Goal: Information Seeking & Learning: Compare options

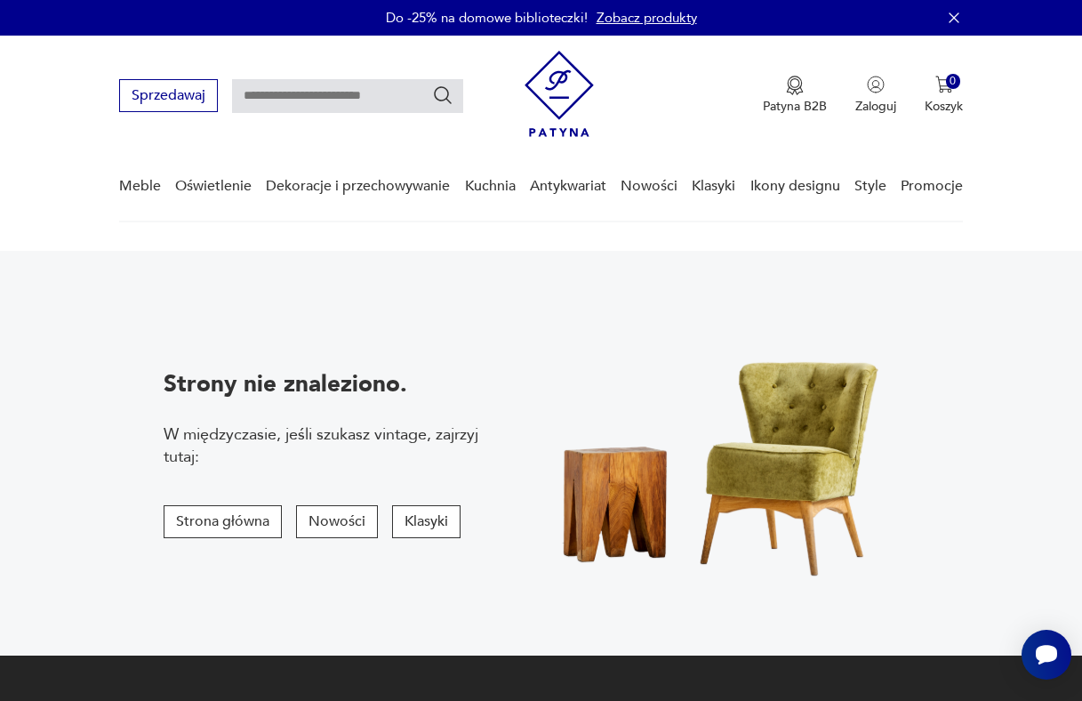
click at [332, 98] on input "text" at bounding box center [347, 96] width 231 height 34
type input "******"
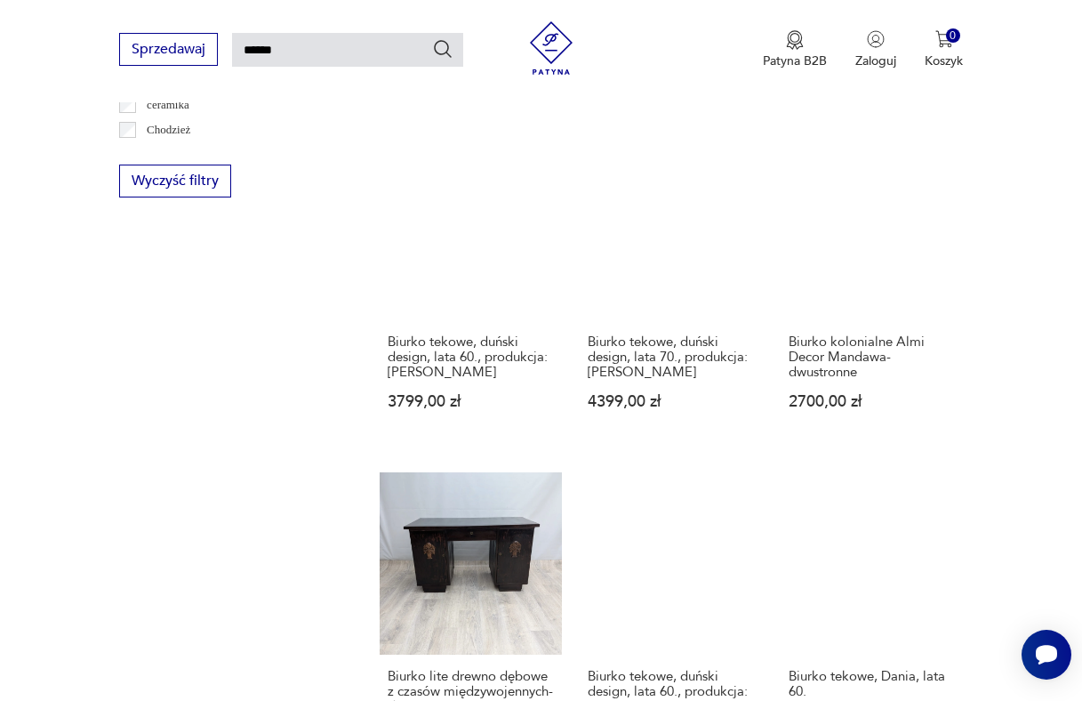
scroll to position [1338, 0]
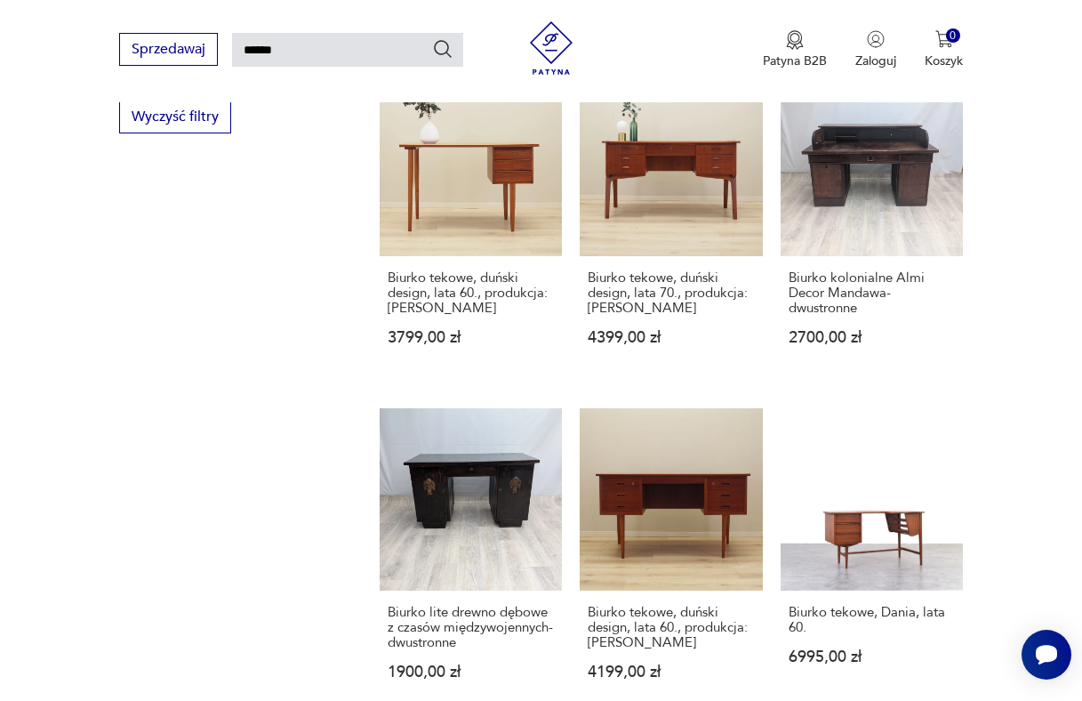
click at [290, 487] on div "Filtruj produkty Meble (281) Antykwariat (4) Dekoracje (11) Elektronika (4) Poz…" at bounding box center [228, 88] width 218 height 2172
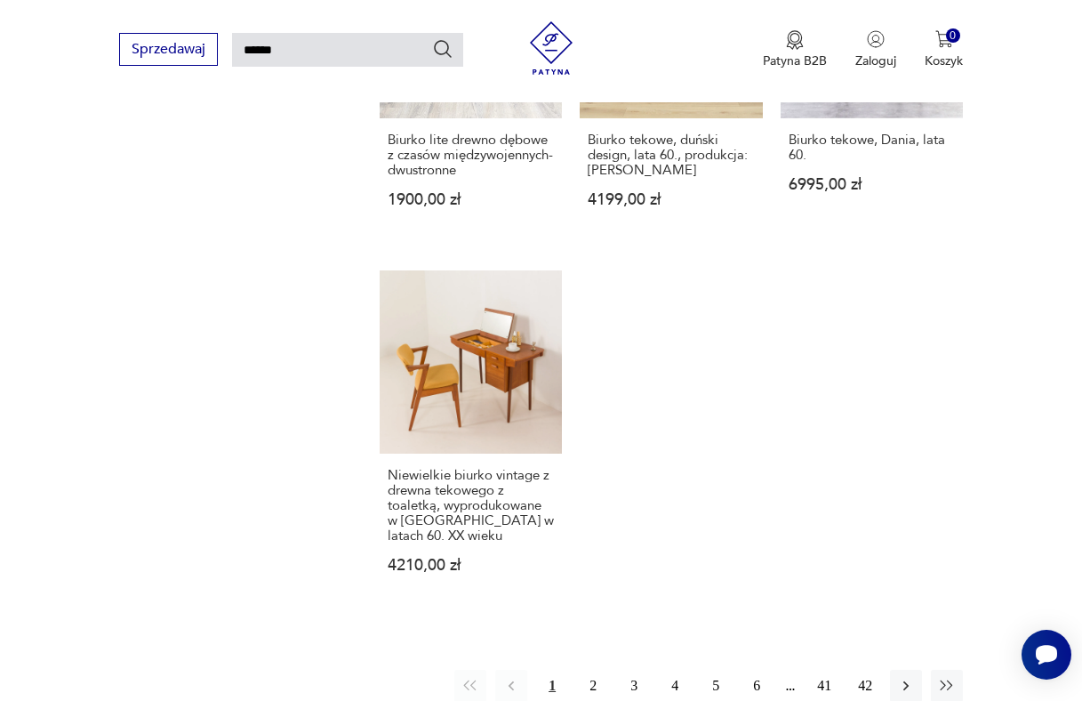
scroll to position [1813, 0]
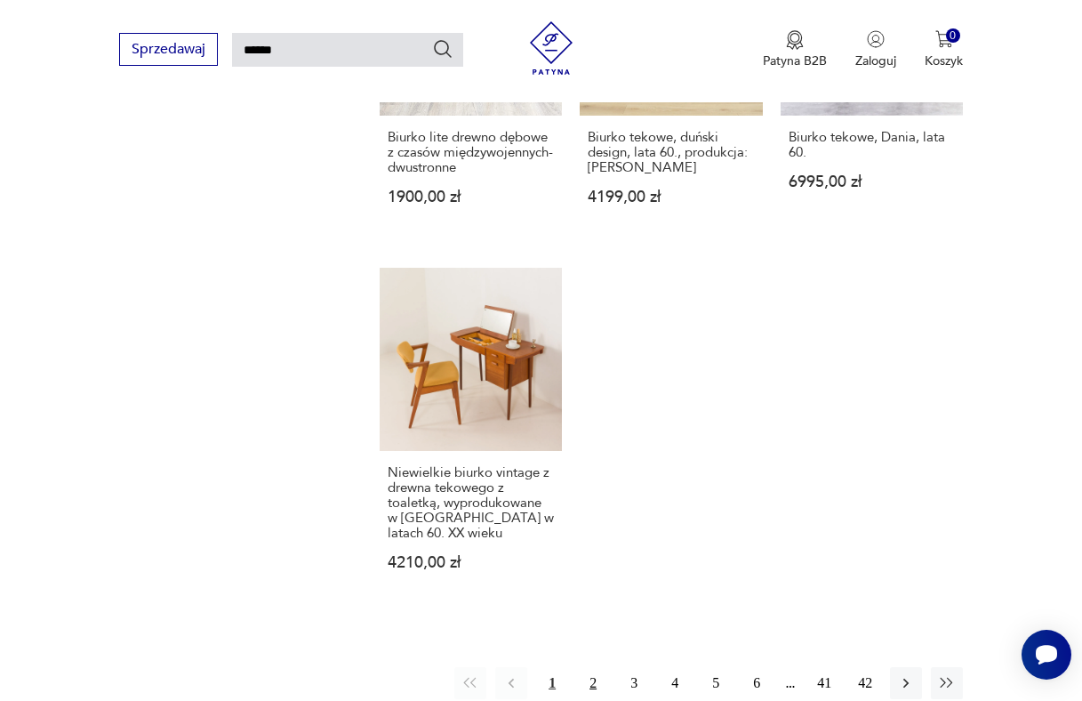
click at [589, 677] on button "2" at bounding box center [593, 683] width 32 height 32
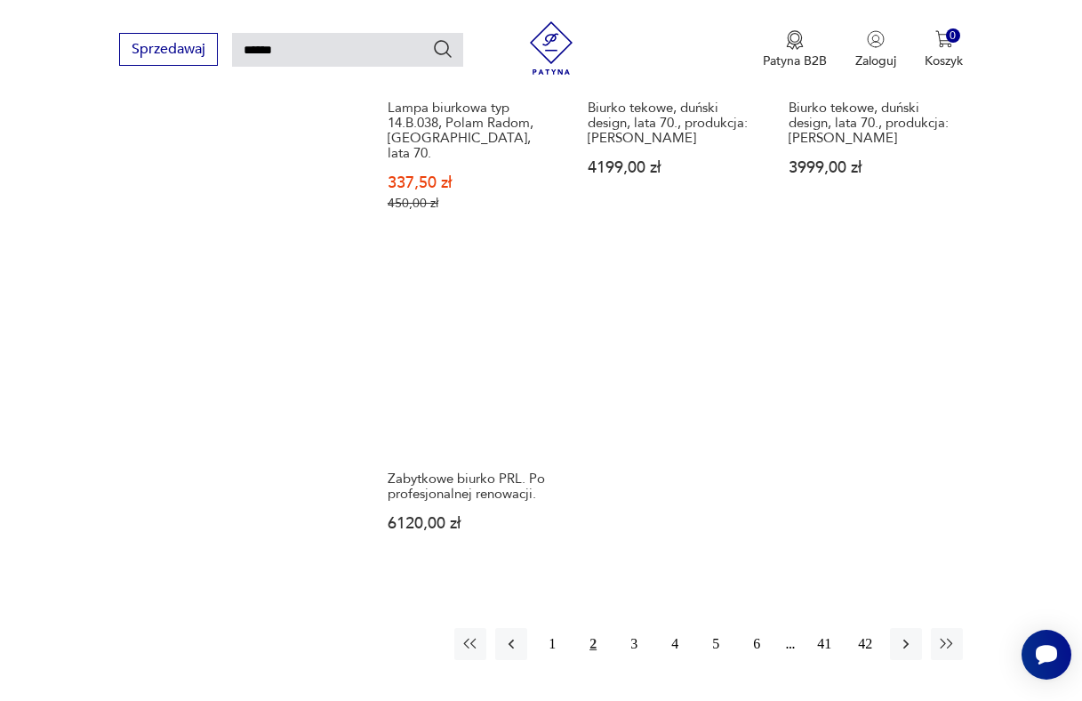
scroll to position [1967, 0]
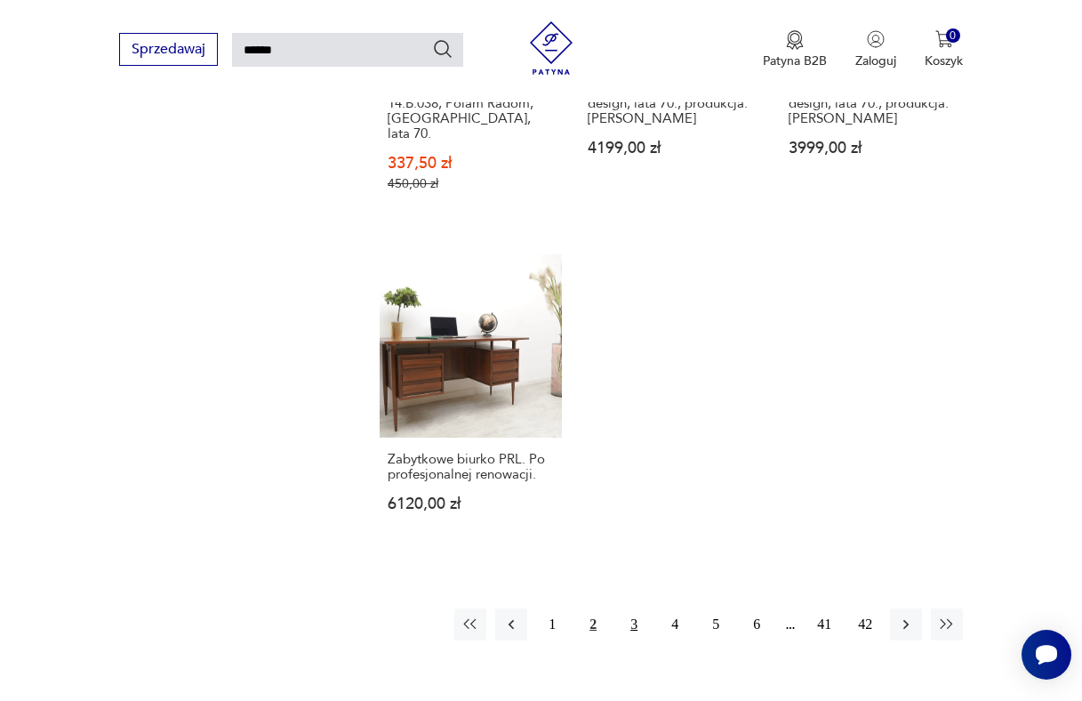
click at [632, 608] on button "3" at bounding box center [634, 624] width 32 height 32
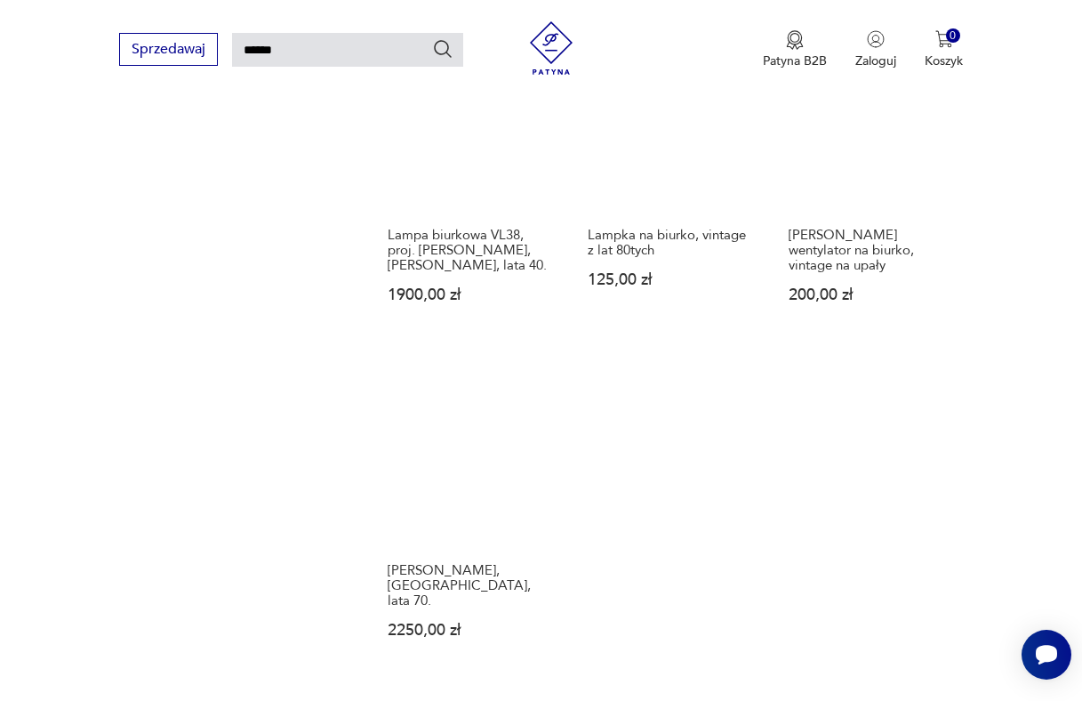
scroll to position [1953, 0]
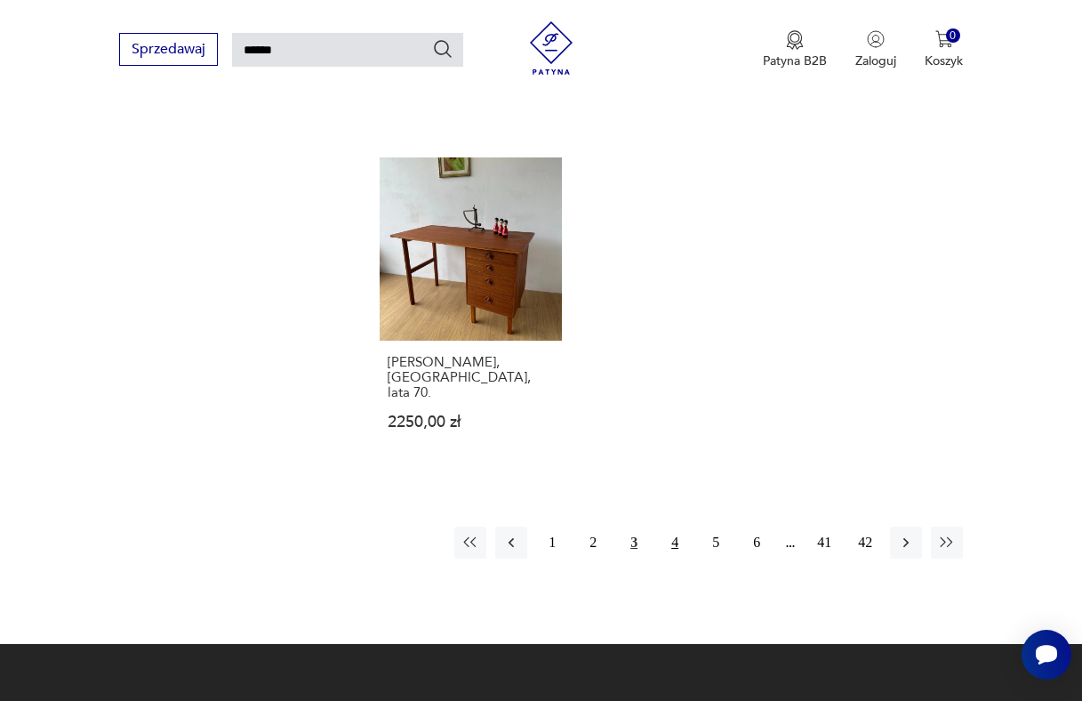
click at [675, 527] on button "4" at bounding box center [675, 543] width 32 height 32
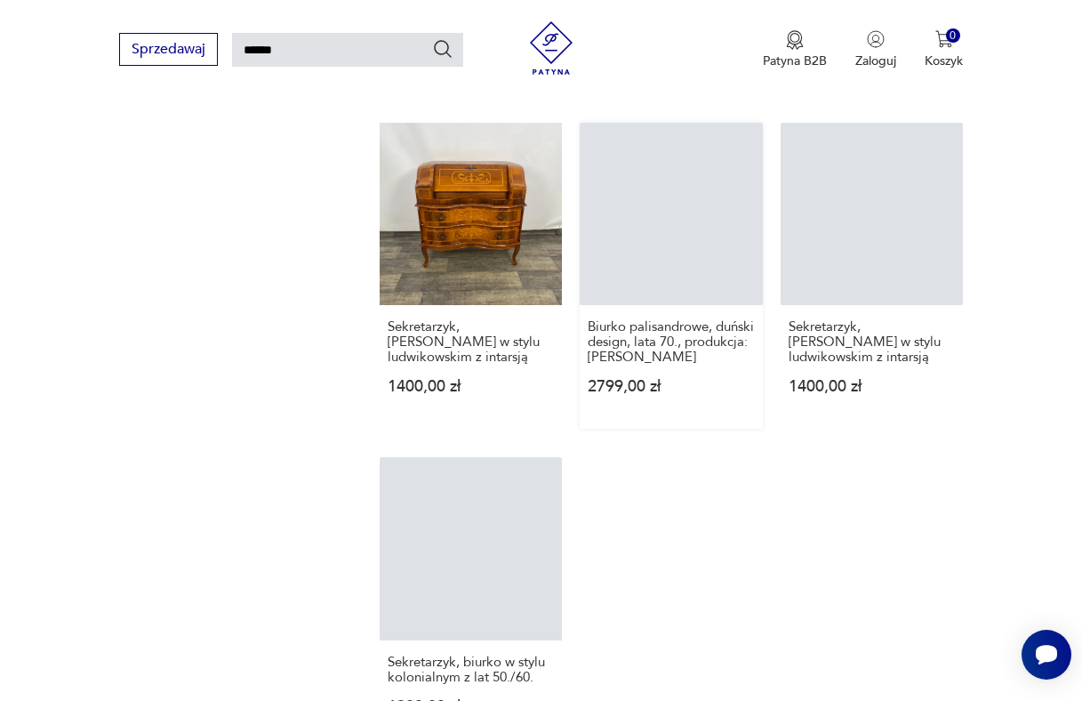
scroll to position [2056, 0]
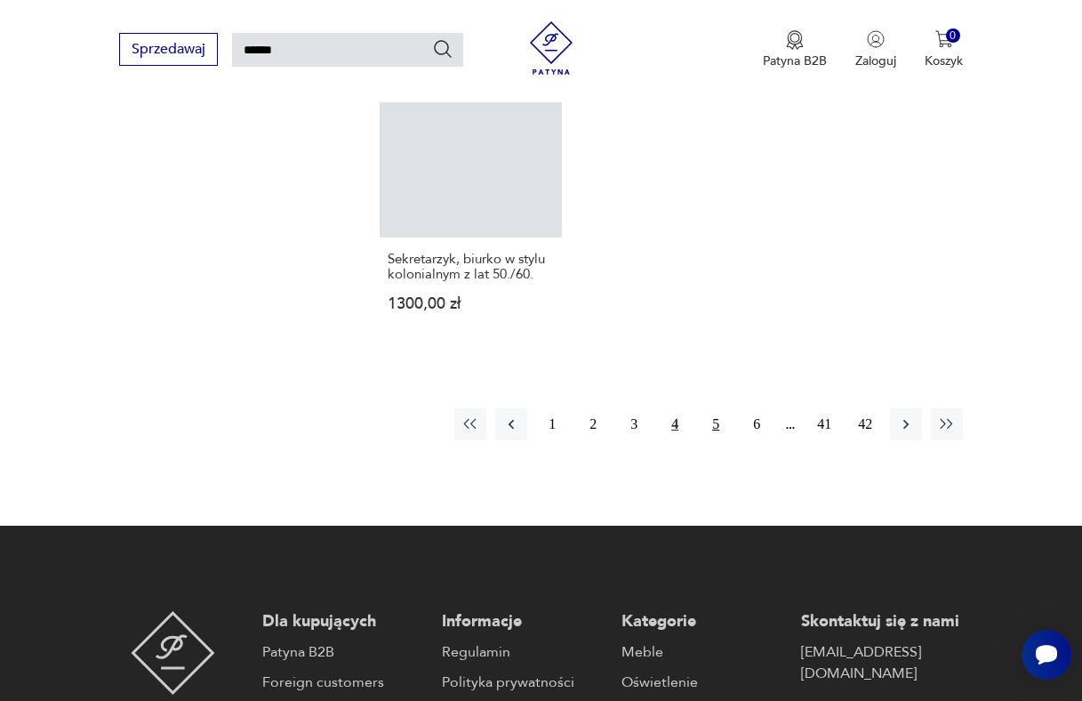
click at [718, 412] on button "5" at bounding box center [716, 424] width 32 height 32
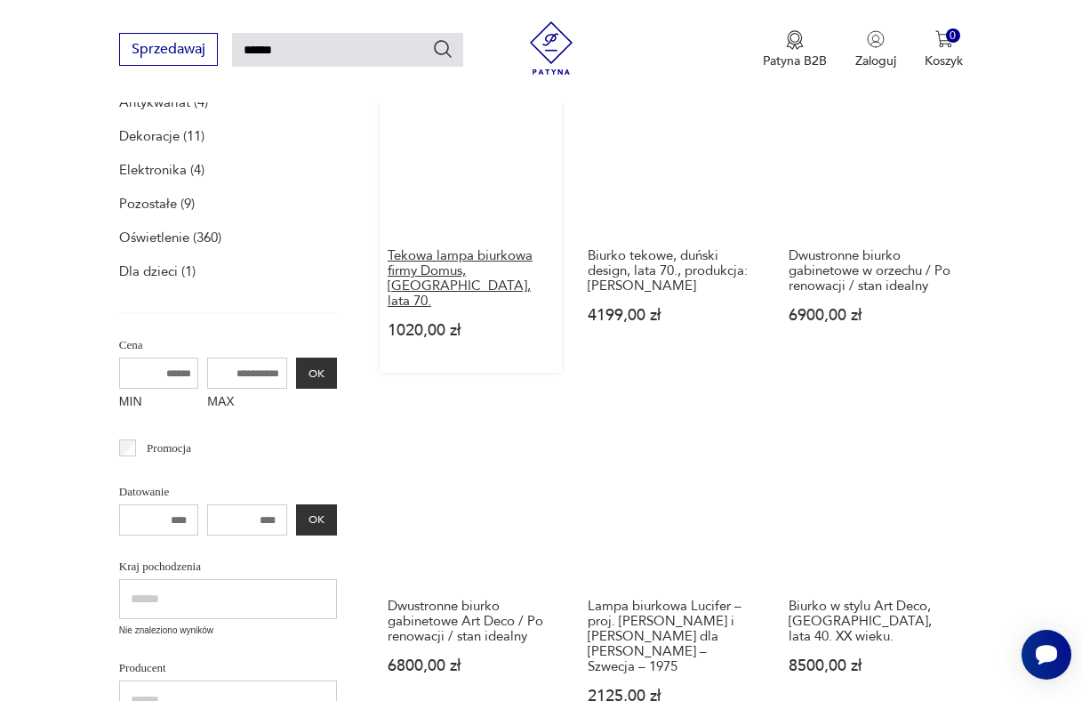
scroll to position [413, 0]
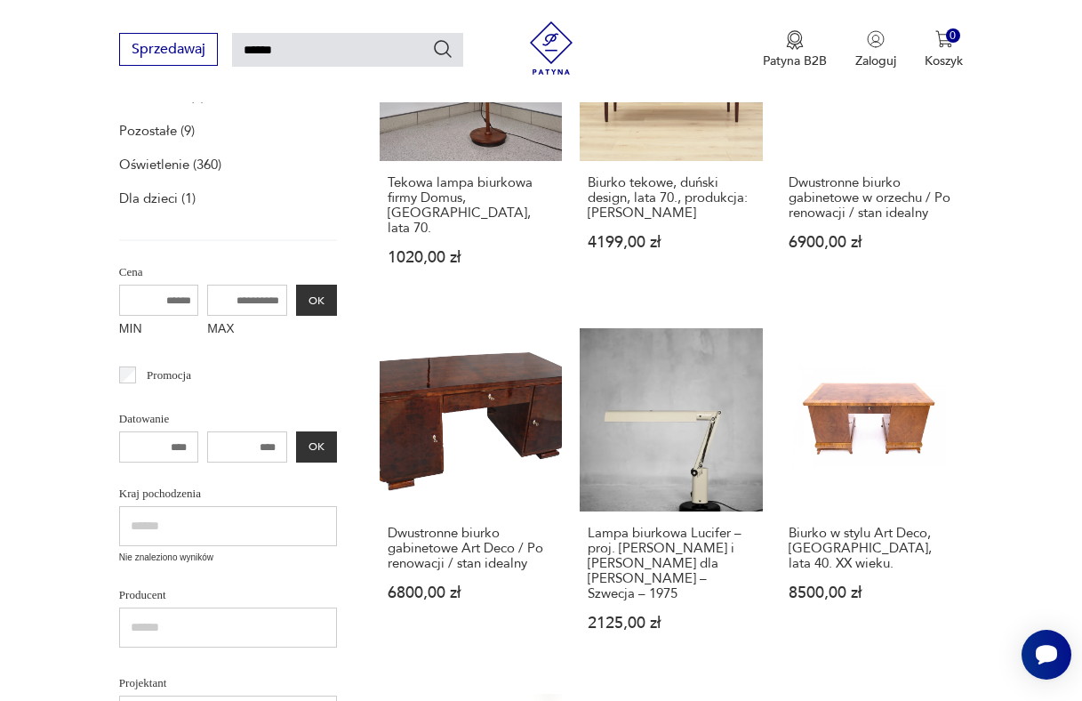
click at [170, 301] on input "MIN" at bounding box center [159, 300] width 80 height 31
click at [170, 297] on input "MIN" at bounding box center [159, 300] width 80 height 31
type input "*"
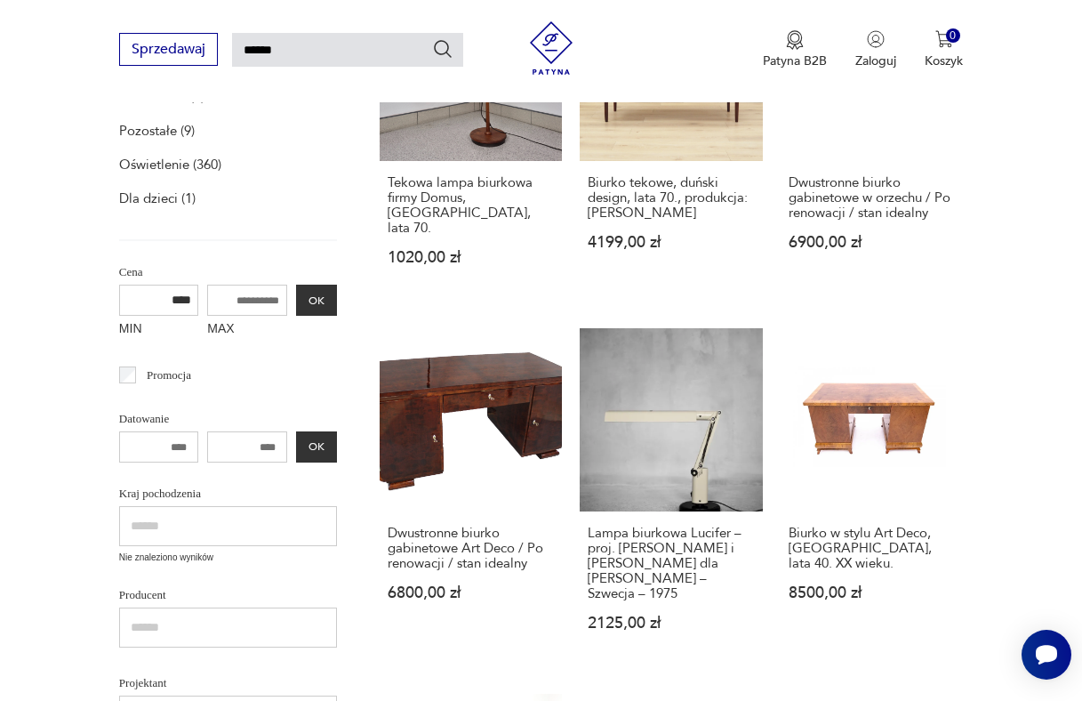
type input "****"
click at [245, 310] on input "MAX" at bounding box center [247, 300] width 80 height 31
type input "****"
click at [325, 295] on button "OK" at bounding box center [316, 300] width 41 height 31
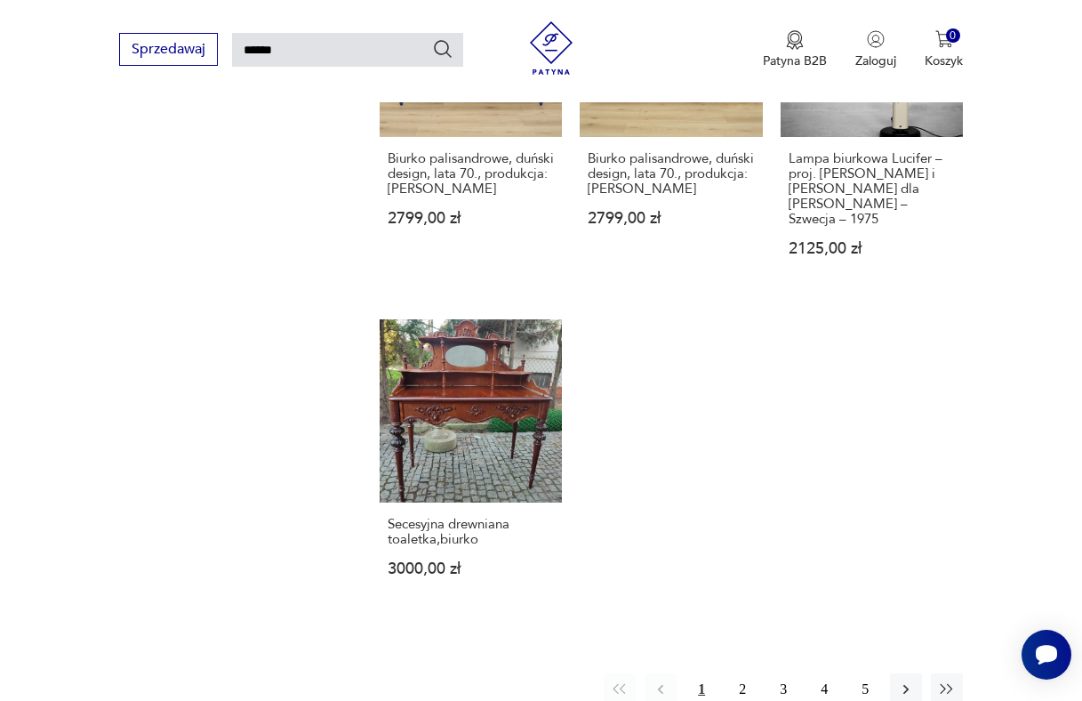
scroll to position [1808, 0]
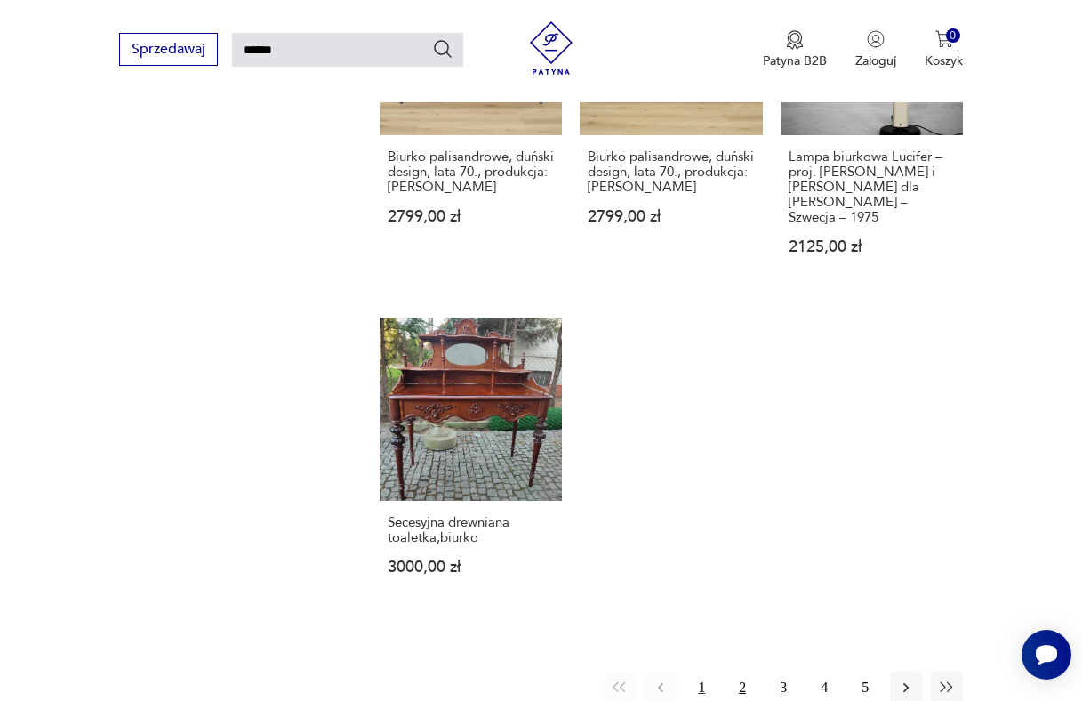
click at [741, 671] on button "2" at bounding box center [743, 687] width 32 height 32
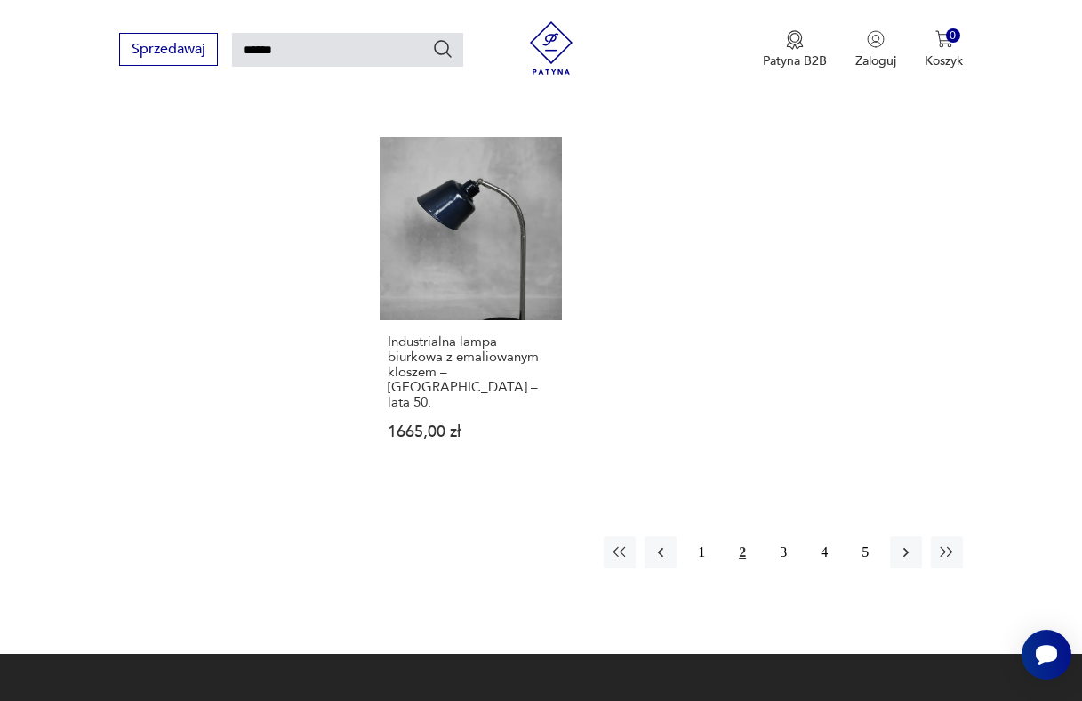
scroll to position [2001, 0]
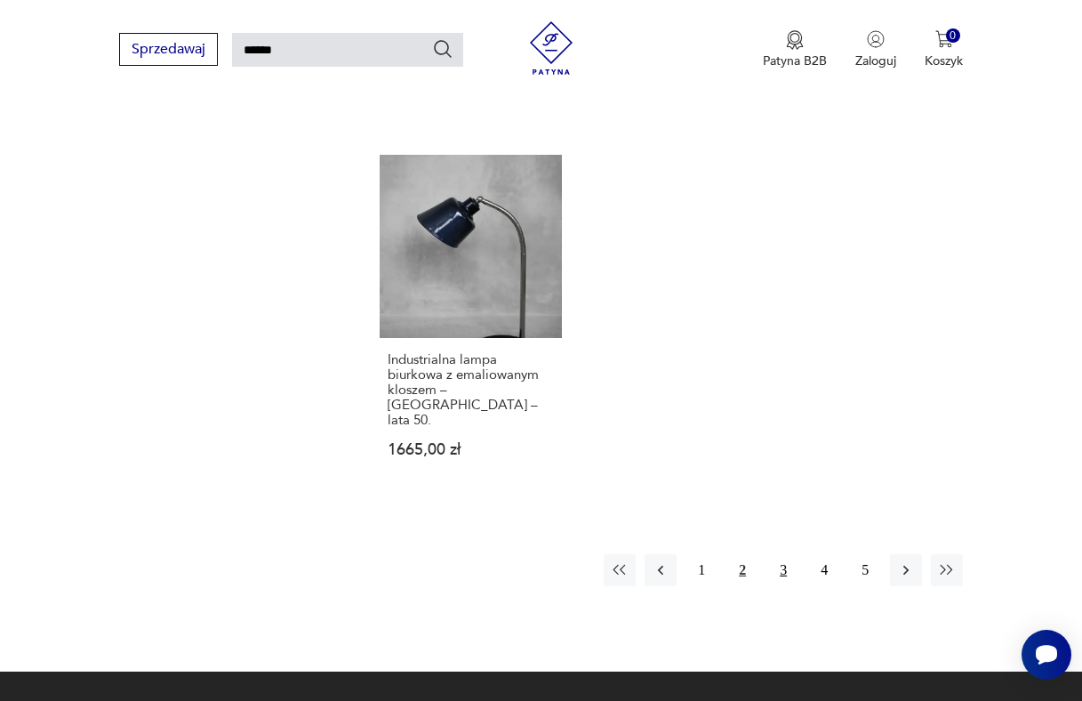
click at [781, 554] on button "3" at bounding box center [784, 570] width 32 height 32
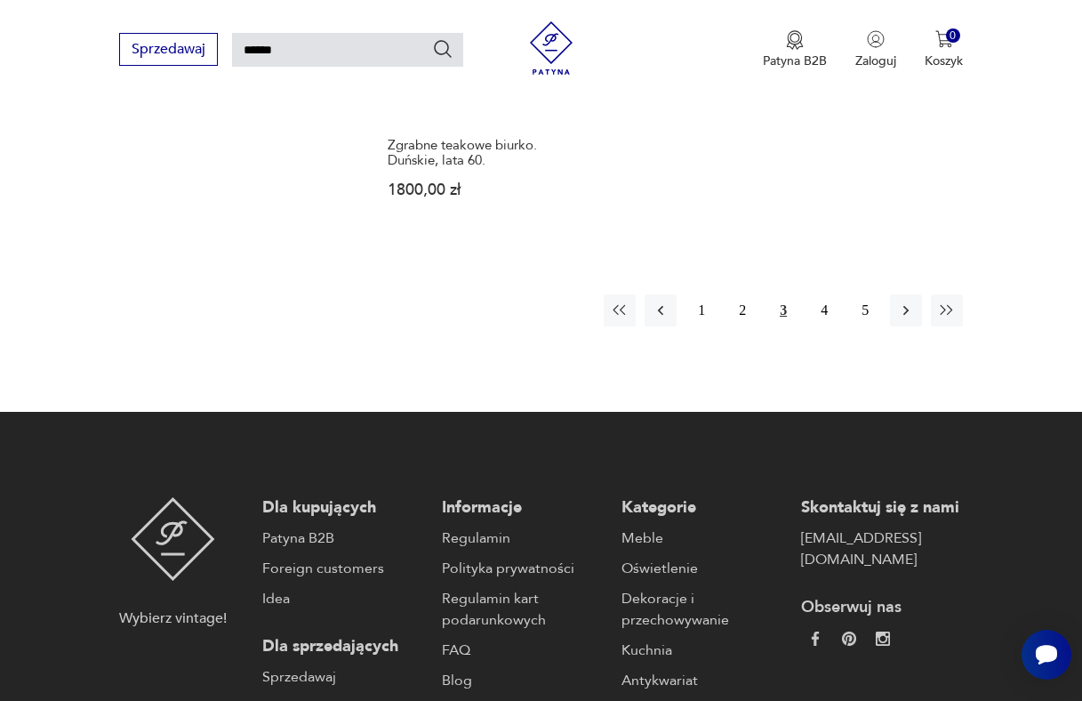
scroll to position [2162, 0]
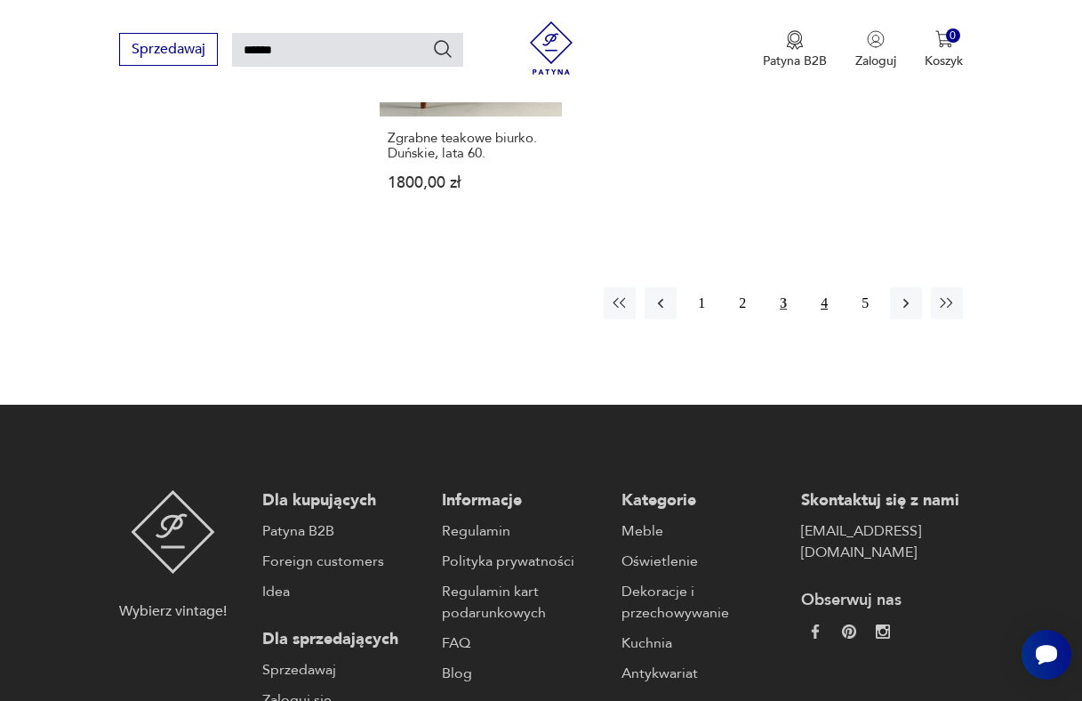
click at [828, 287] on button "4" at bounding box center [824, 303] width 32 height 32
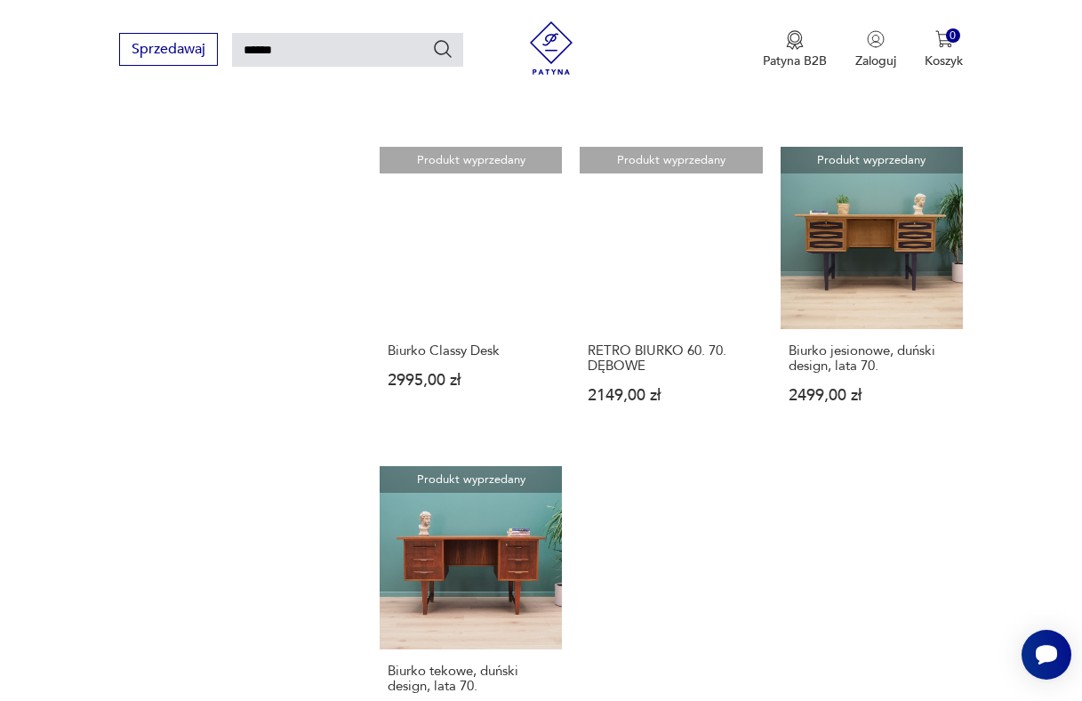
scroll to position [1887, 0]
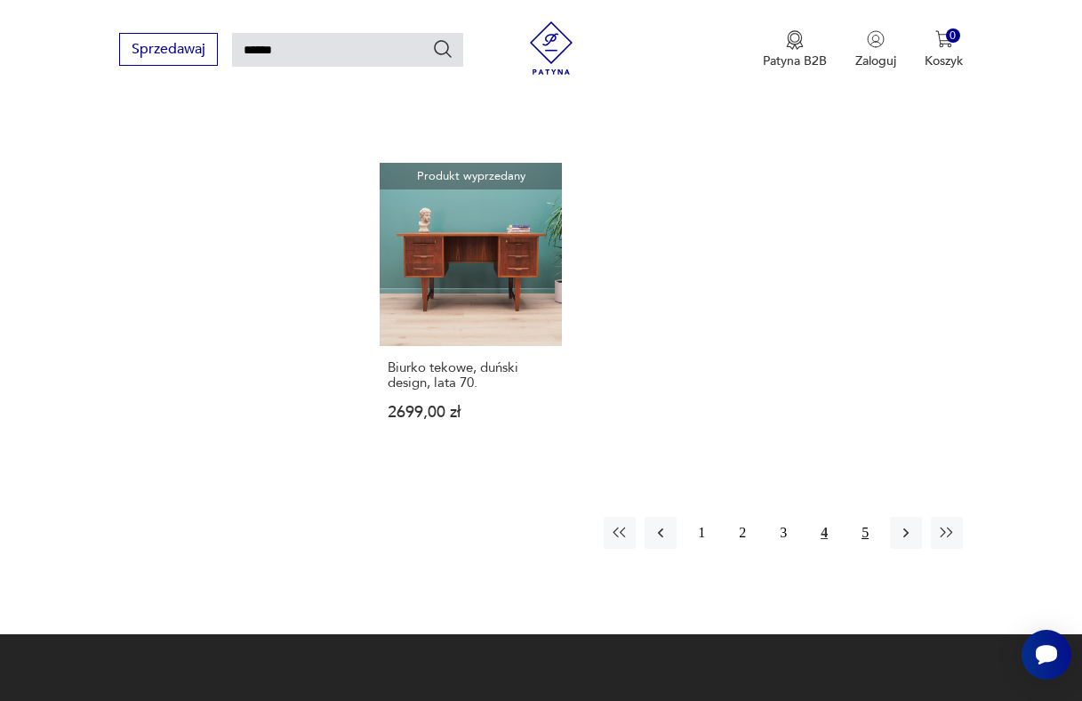
click at [858, 517] on button "5" at bounding box center [865, 533] width 32 height 32
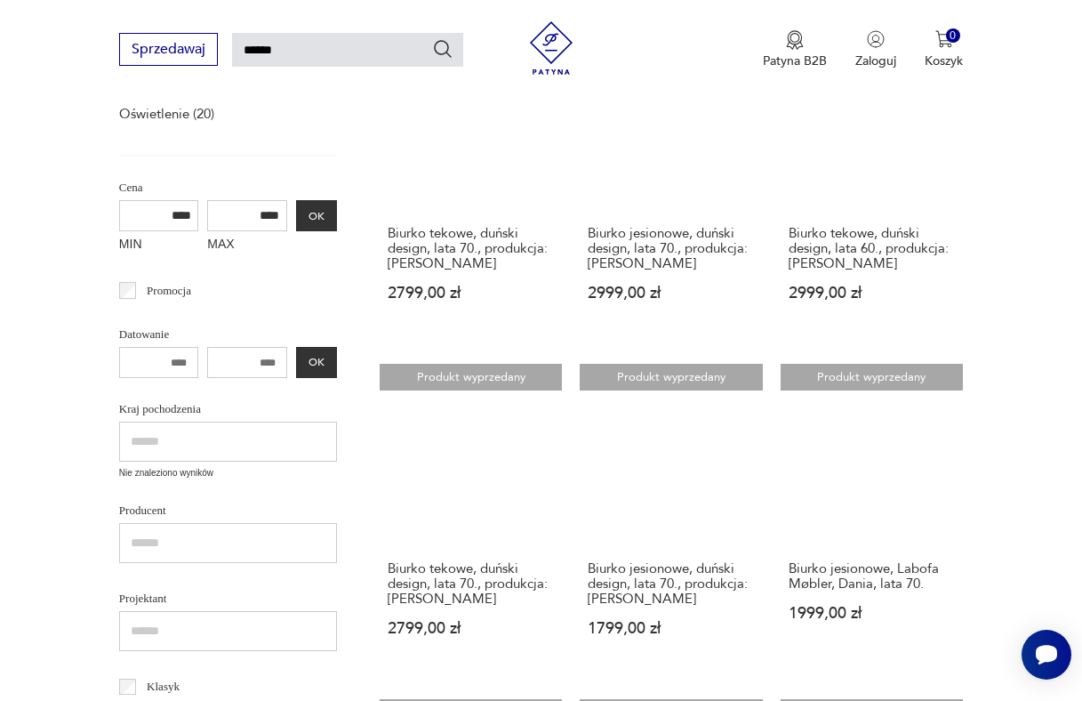
scroll to position [309, 0]
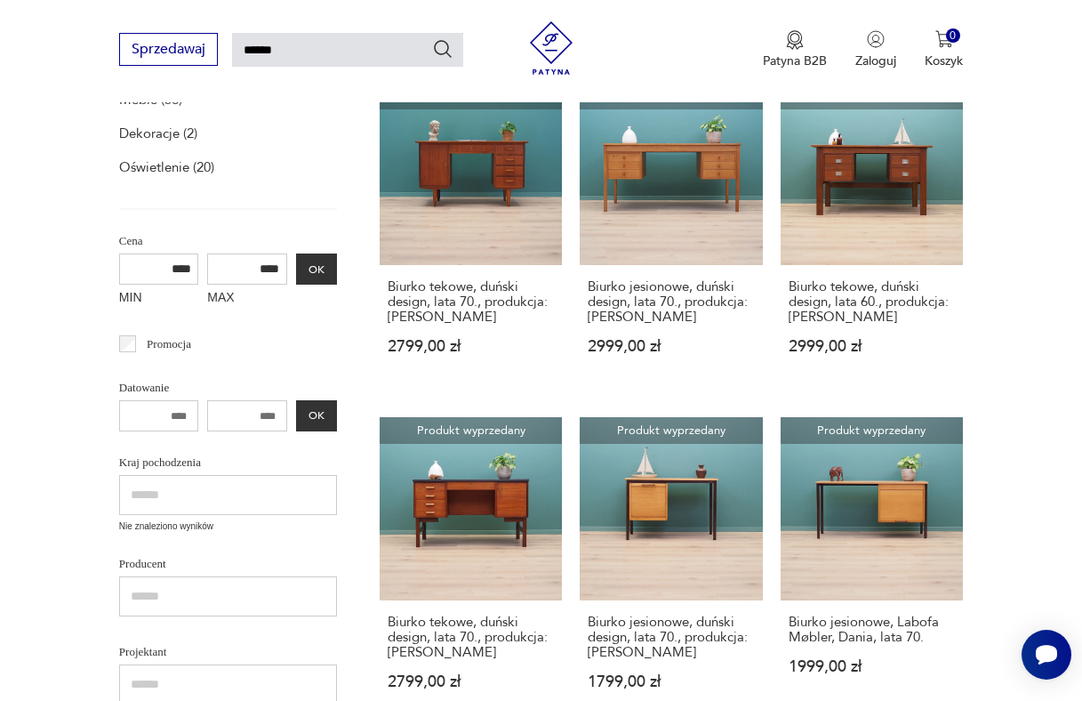
drag, startPoint x: 189, startPoint y: 266, endPoint x: 158, endPoint y: 265, distance: 31.1
click at [158, 265] on input "****" at bounding box center [159, 268] width 80 height 31
type input "****"
click at [255, 266] on input "****" at bounding box center [247, 268] width 80 height 31
type input "****"
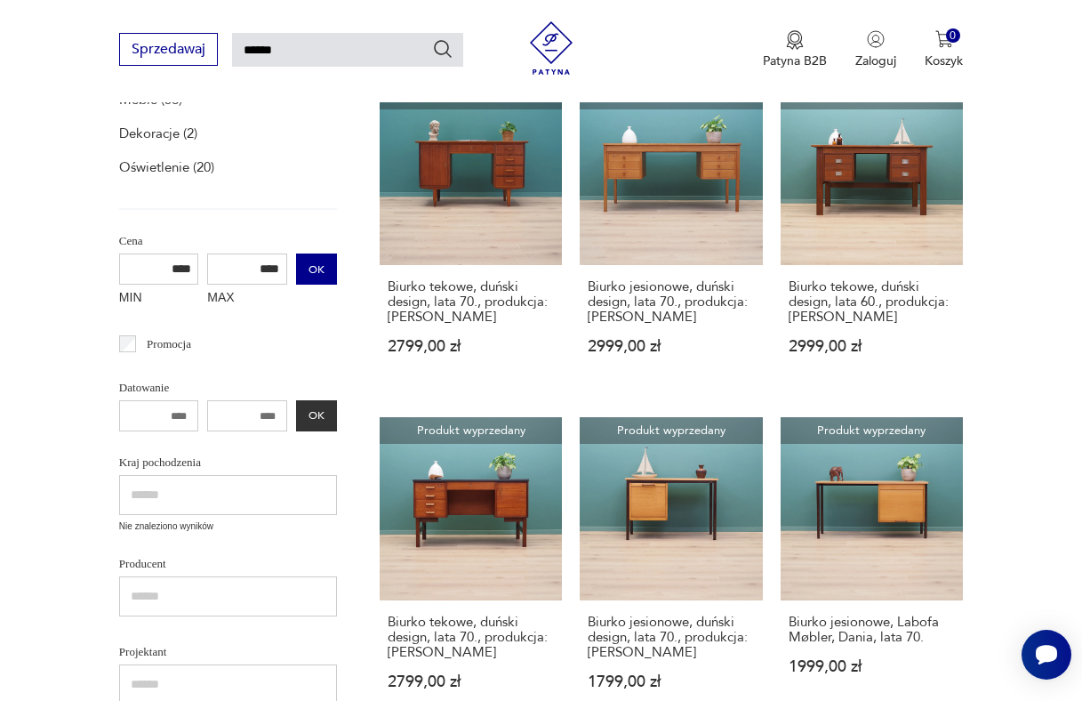
click at [301, 265] on button "OK" at bounding box center [316, 268] width 41 height 31
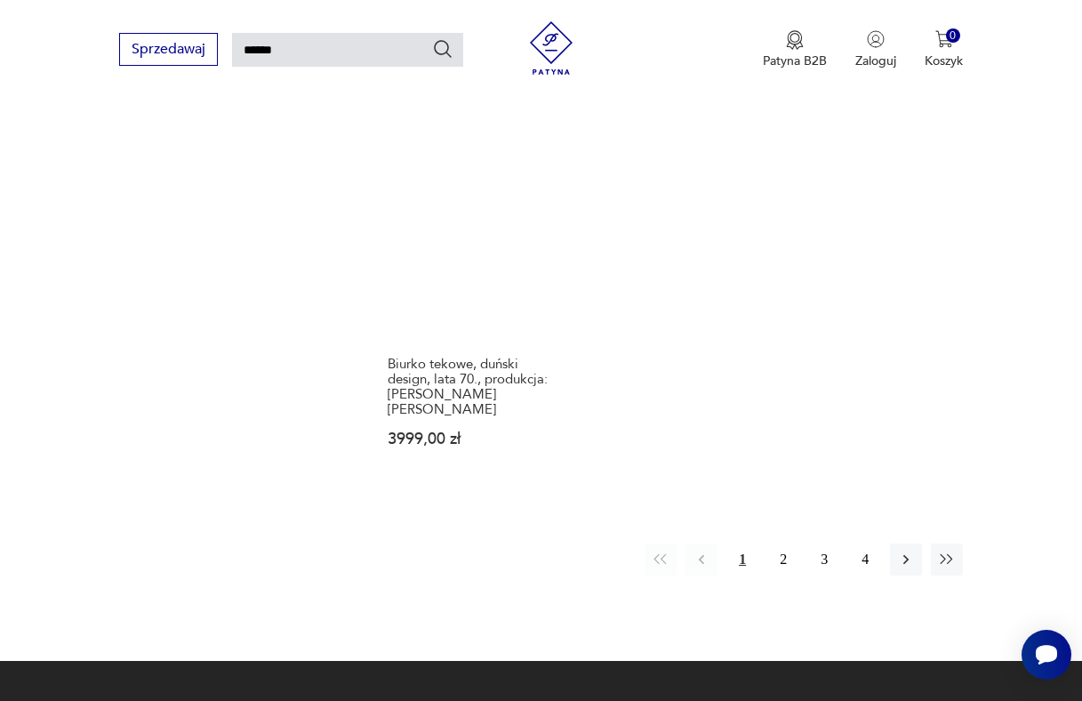
scroll to position [1933, 0]
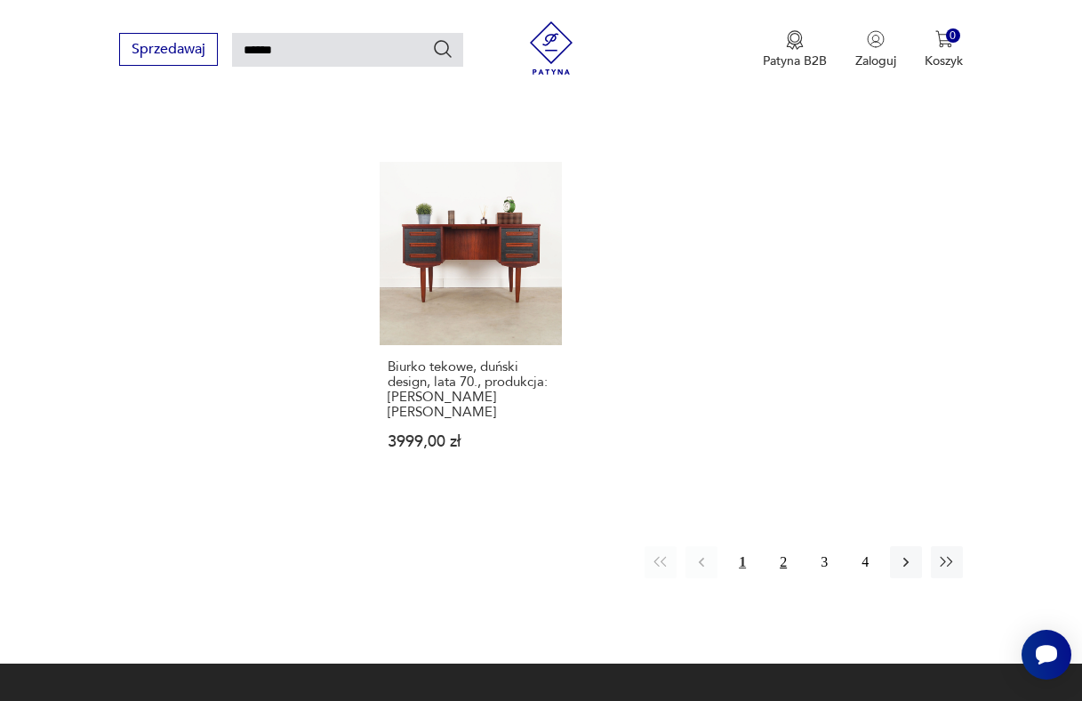
click at [781, 546] on button "2" at bounding box center [784, 562] width 32 height 32
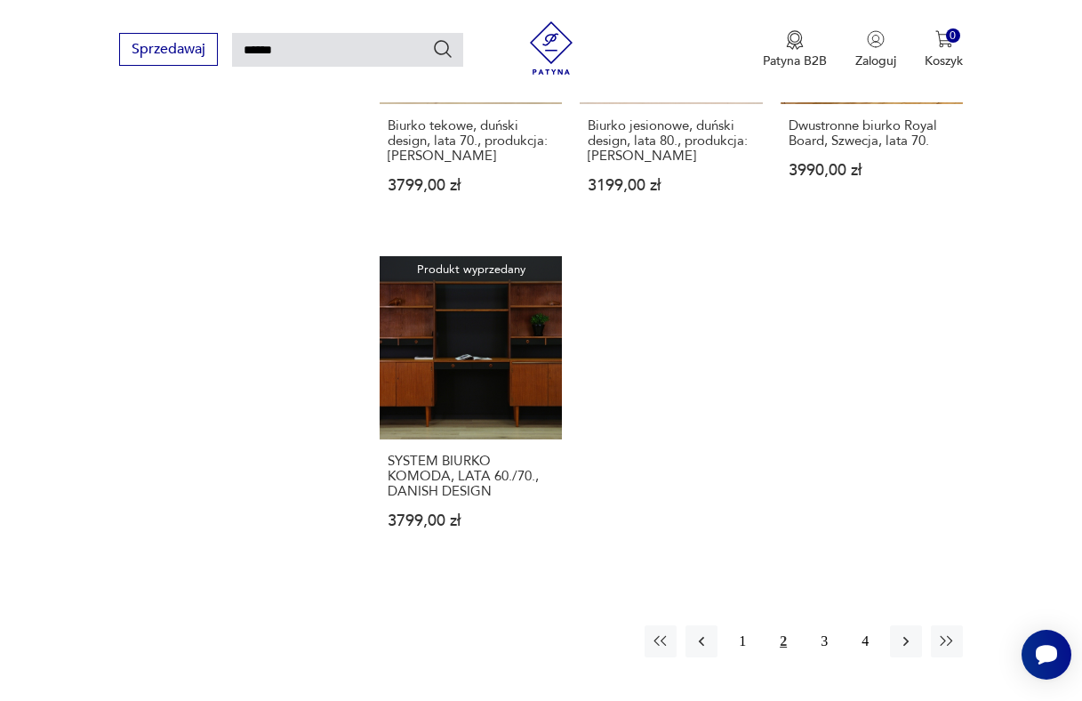
scroll to position [1876, 0]
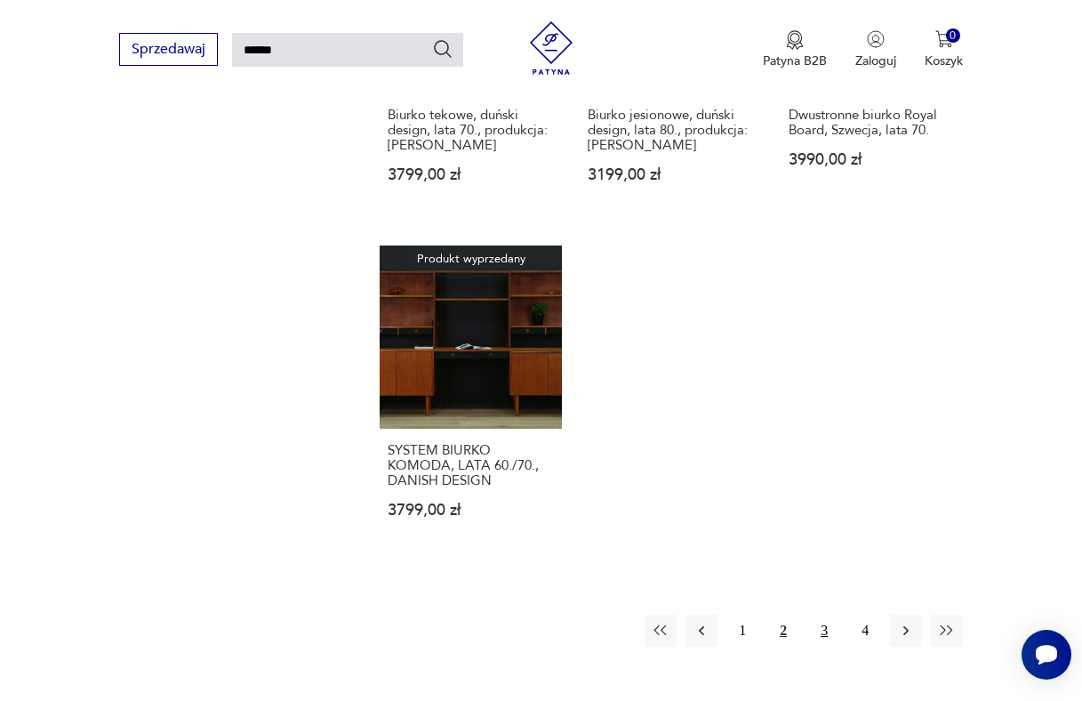
click at [816, 615] on button "3" at bounding box center [824, 631] width 32 height 32
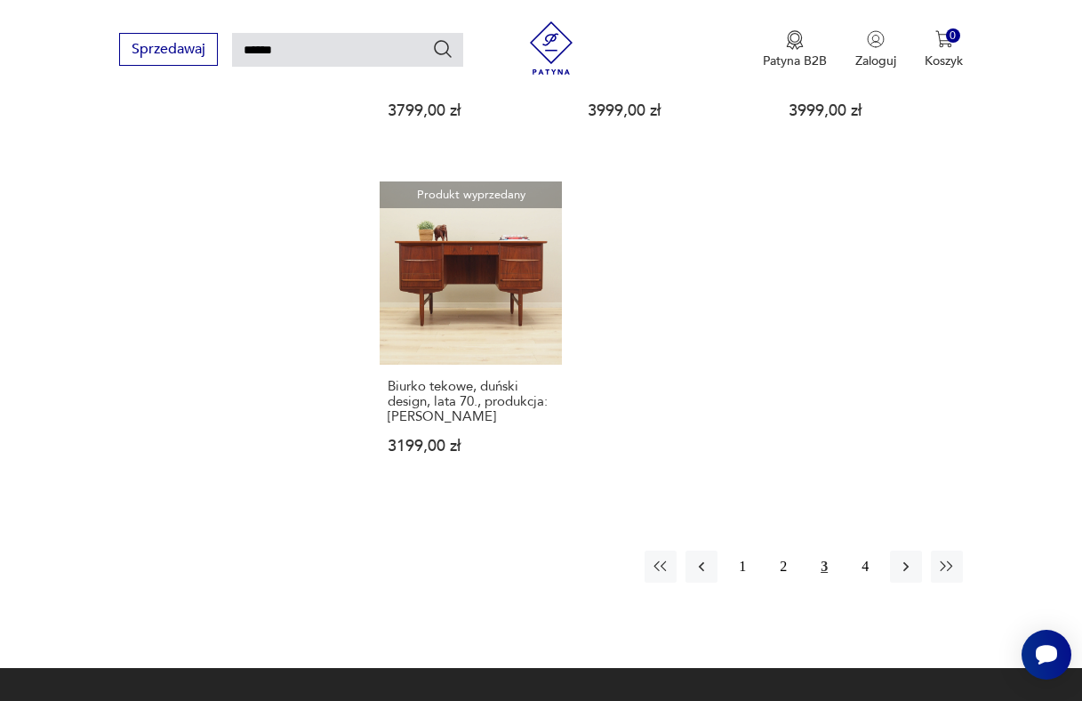
scroll to position [1896, 0]
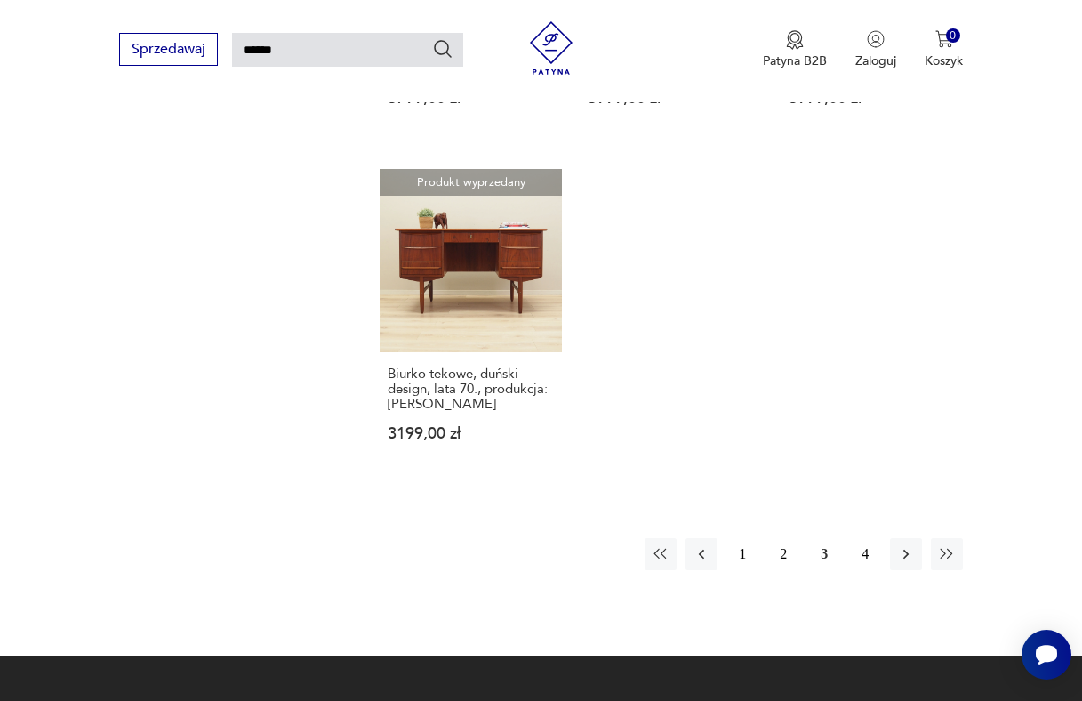
click at [867, 538] on button "4" at bounding box center [865, 554] width 32 height 32
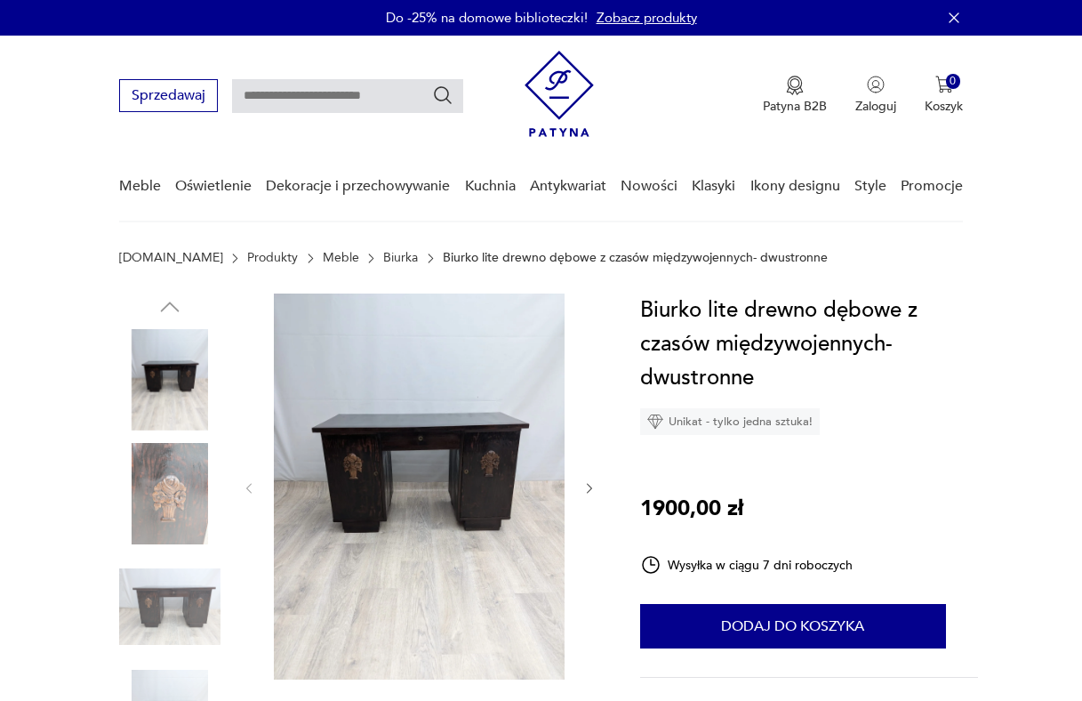
click at [588, 487] on icon "button" at bounding box center [590, 488] width 14 height 14
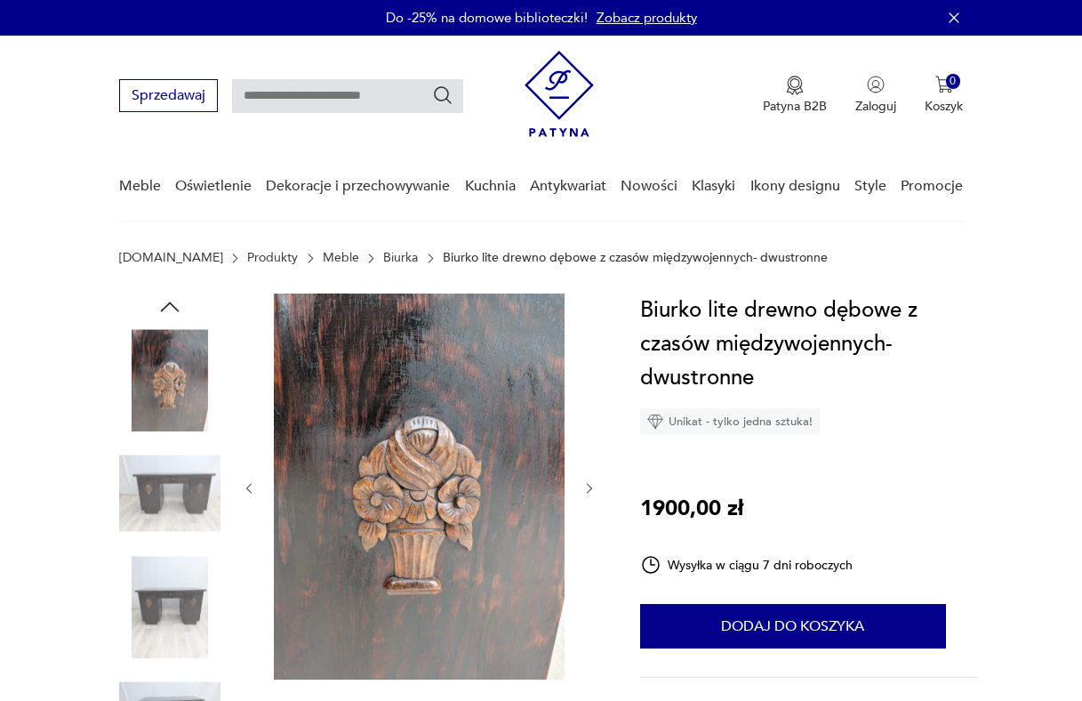
click at [588, 487] on icon "button" at bounding box center [590, 488] width 14 height 14
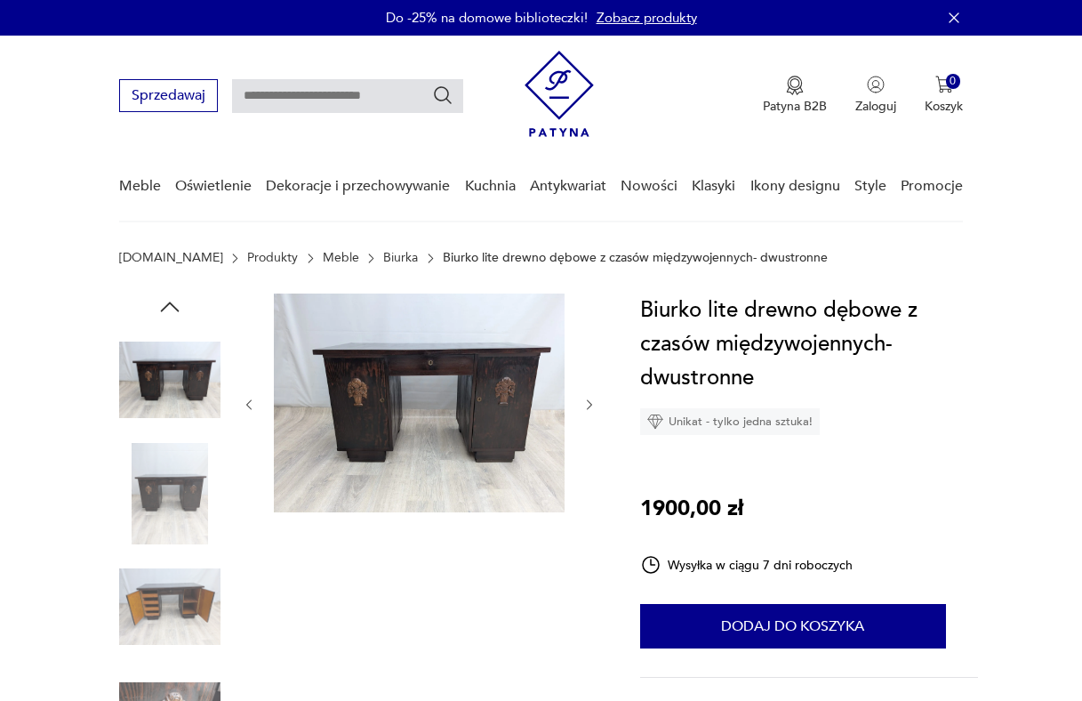
click at [589, 487] on div at bounding box center [420, 404] width 356 height 222
click at [590, 405] on icon "button" at bounding box center [590, 405] width 14 height 14
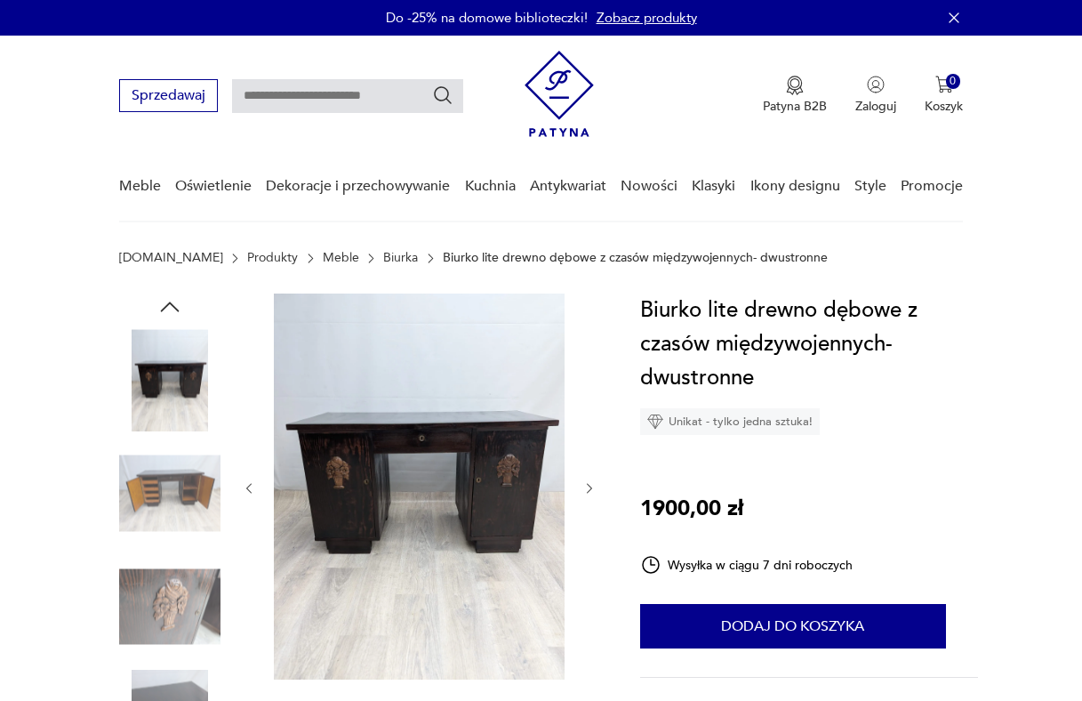
click at [590, 405] on div at bounding box center [420, 488] width 356 height 390
